Goal: Information Seeking & Learning: Learn about a topic

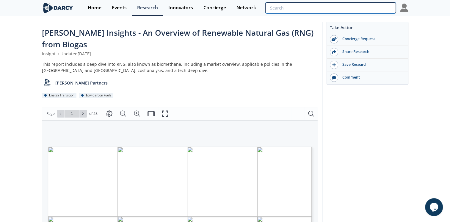
click at [362, 10] on input "search" at bounding box center [330, 7] width 130 height 11
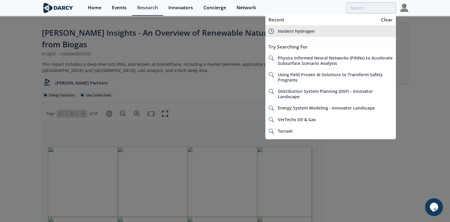
click at [328, 31] on div "modern hydrogen" at bounding box center [334, 31] width 115 height 5
type input "modern hydrogen"
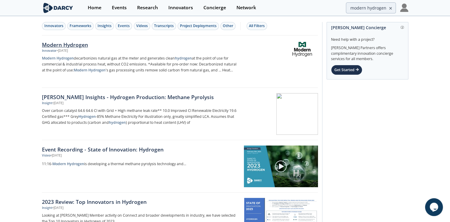
click at [291, 51] on img at bounding box center [302, 49] width 29 height 15
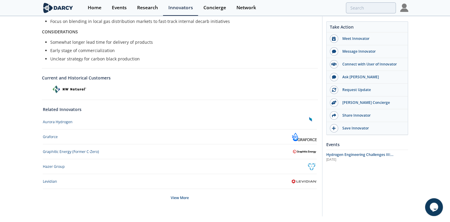
scroll to position [268, 0]
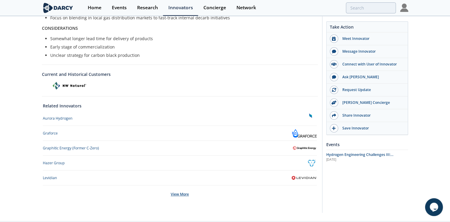
click at [175, 186] on div "View More" at bounding box center [180, 194] width 274 height 18
click at [61, 116] on div "Aurora Hydrogen" at bounding box center [58, 118] width 30 height 5
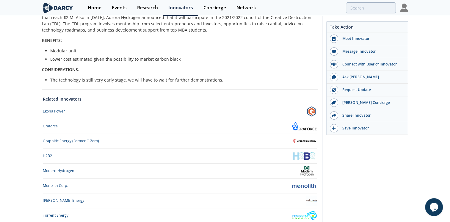
scroll to position [208, 0]
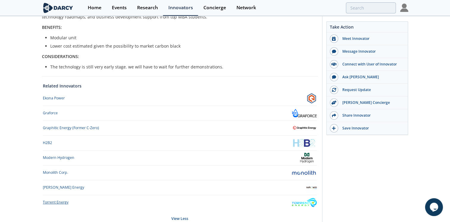
click at [57, 203] on div "Torrent Energy" at bounding box center [56, 202] width 26 height 5
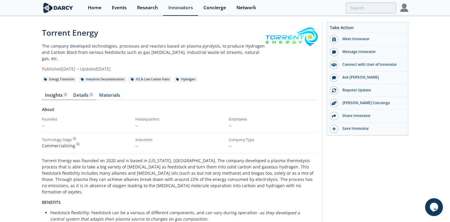
click at [82, 93] on div "Details" at bounding box center [83, 95] width 20 height 5
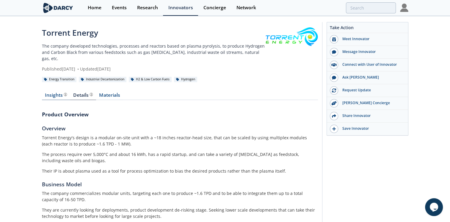
click at [67, 93] on span at bounding box center [65, 95] width 4 height 5
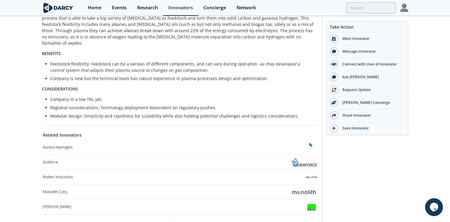
scroll to position [178, 0]
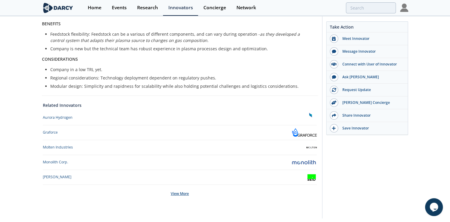
click at [184, 185] on div "View More" at bounding box center [180, 194] width 274 height 18
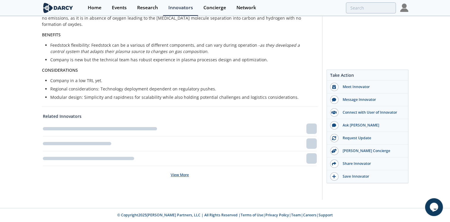
scroll to position [154, 0]
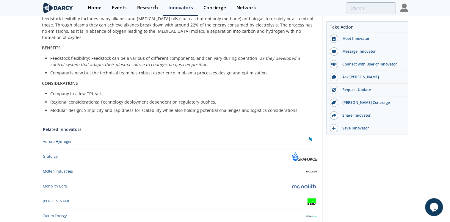
click at [45, 154] on div "Graforce" at bounding box center [50, 156] width 15 height 5
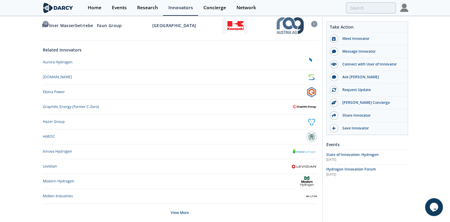
scroll to position [327, 0]
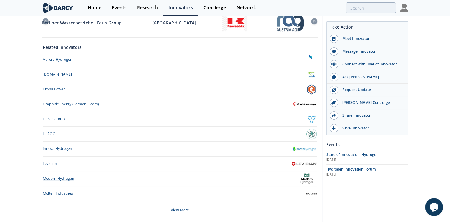
click at [69, 176] on div "Modern Hydrogen" at bounding box center [59, 178] width 32 height 5
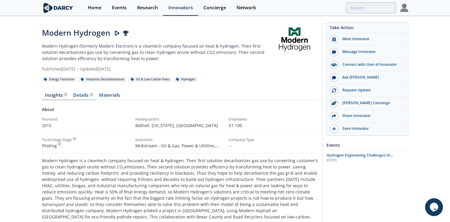
click at [85, 95] on div "Details" at bounding box center [83, 95] width 20 height 5
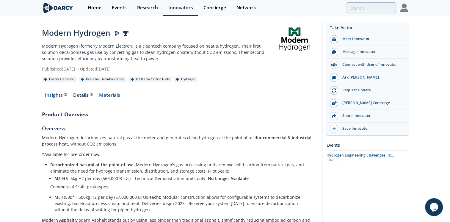
click at [103, 95] on link "Materials" at bounding box center [109, 96] width 27 height 7
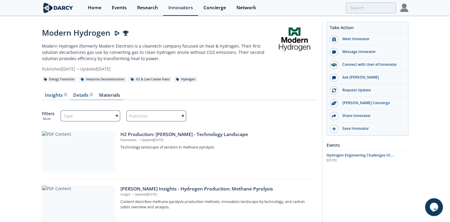
click at [82, 95] on div "Details Product overview, business model, technology and applications as added …" at bounding box center [83, 95] width 20 height 5
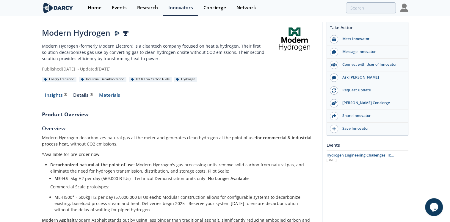
click at [103, 96] on link "Materials" at bounding box center [109, 96] width 27 height 7
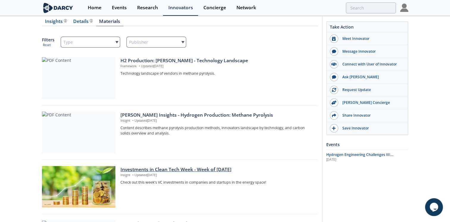
scroll to position [59, 0]
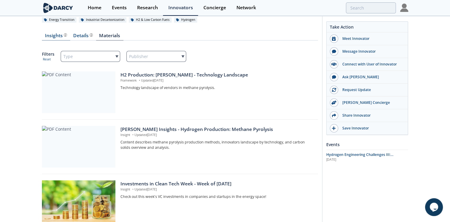
click at [57, 35] on div "Insights" at bounding box center [56, 35] width 22 height 5
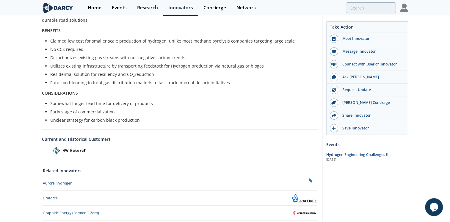
scroll to position [238, 0]
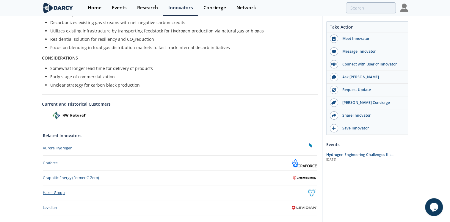
click at [56, 190] on div "Hazer Group" at bounding box center [54, 192] width 22 height 5
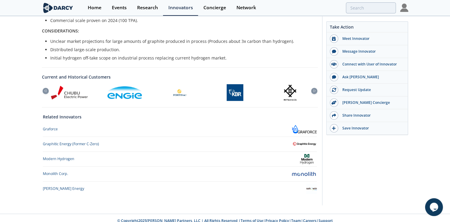
scroll to position [243, 0]
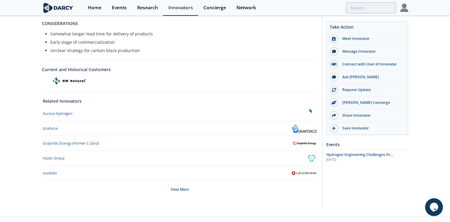
scroll to position [274, 0]
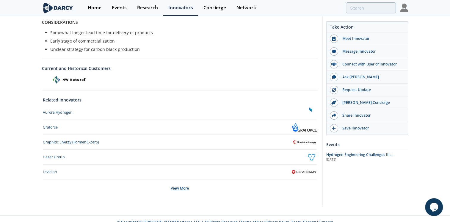
click at [174, 186] on div "View More" at bounding box center [180, 188] width 274 height 18
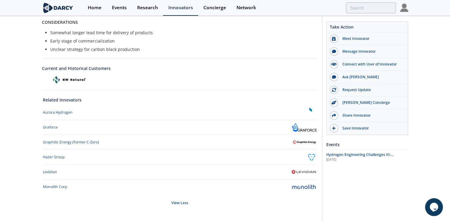
click at [49, 123] on div "Graforce" at bounding box center [180, 127] width 274 height 10
click at [50, 121] on div "Related Innovators Aurora Hydrogen Graforce Graphitic Energy (Former C-Zero)" at bounding box center [180, 152] width 276 height 125
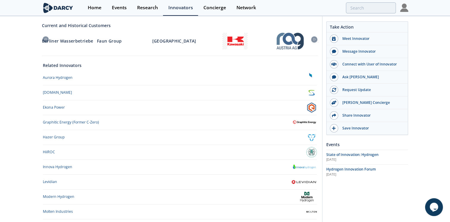
scroll to position [327, 0]
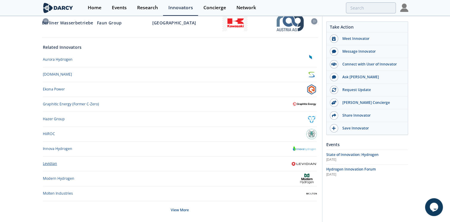
click at [54, 161] on div "Levidian" at bounding box center [50, 163] width 14 height 5
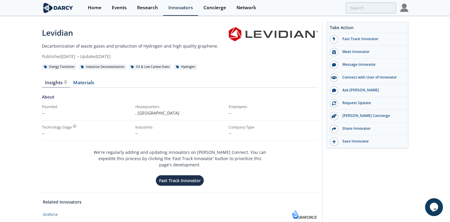
click at [311, 55] on div at bounding box center [273, 43] width 89 height 32
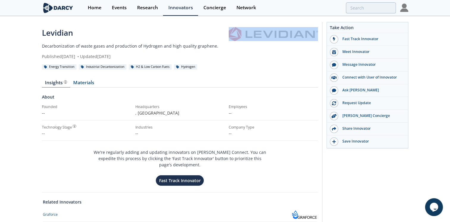
click at [311, 55] on div at bounding box center [273, 43] width 89 height 32
